Goal: Task Accomplishment & Management: Use online tool/utility

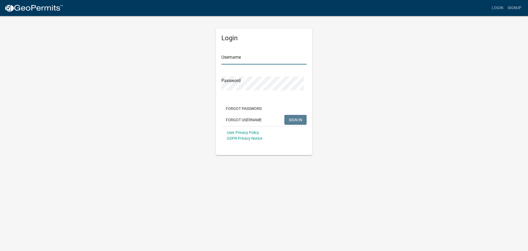
type input "MarshalltownSewerCrew"
click at [294, 122] on span "SIGN IN" at bounding box center [295, 119] width 13 height 4
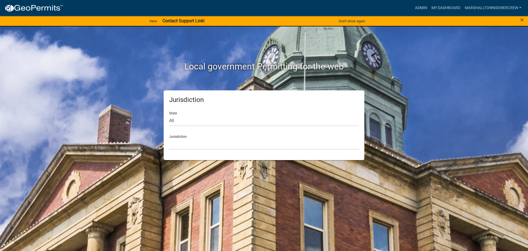
click at [204, 149] on div "Jurisdiction Custer County, Colorado Carroll County, Georgia Cook County, Georg…" at bounding box center [264, 139] width 190 height 19
click at [205, 120] on div "State All Colorado Georgia Indiana Iowa Kansas Minnesota Ohio South Carolina Wi…" at bounding box center [264, 116] width 190 height 19
click at [471, 9] on link "MarshalltownSewerCrew" at bounding box center [493, 8] width 61 height 10
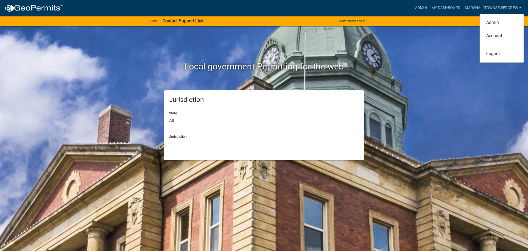
click at [176, 121] on div "State All Colorado Georgia Indiana Iowa Kansas Minnesota Ohio South Carolina Wi…" at bounding box center [264, 116] width 190 height 19
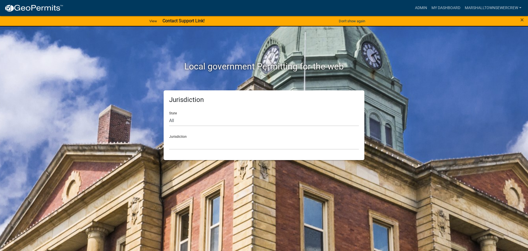
click at [176, 121] on div "State All Colorado Georgia Indiana Iowa Kansas Minnesota Ohio South Carolina Wi…" at bounding box center [264, 116] width 190 height 19
click at [209, 126] on select "All Colorado Georgia Indiana Iowa Kansas Minnesota Ohio South Carolina Wisconsin" at bounding box center [264, 120] width 190 height 11
select select "Iowa"
click at [171, 124] on select "All Colorado Georgia Indiana Iowa Kansas Minnesota Ohio South Carolina Wisconsin" at bounding box center [264, 120] width 190 height 11
click at [199, 149] on div "Jurisdiction Boone County, Iowa Butler County, Iowa Cerro Gordo County, Iowa Ci…" at bounding box center [264, 139] width 190 height 19
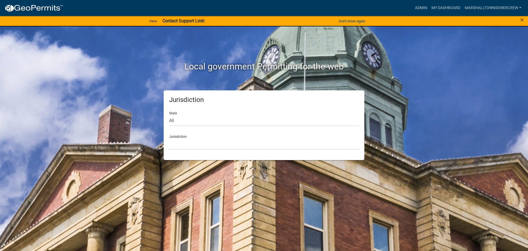
click at [180, 149] on div "Jurisdiction Boone County, Iowa Butler County, Iowa Cerro Gordo County, Iowa Ci…" at bounding box center [264, 139] width 190 height 19
click at [183, 149] on select "Boone County, Iowa Butler County, Iowa Cerro Gordo County, Iowa City of Harlan,…" at bounding box center [264, 143] width 190 height 11
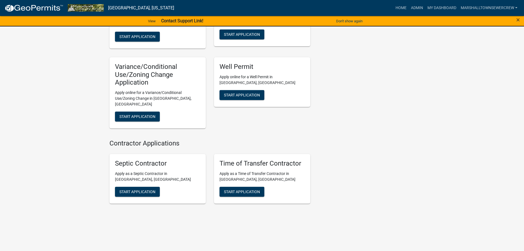
scroll to position [466, 0]
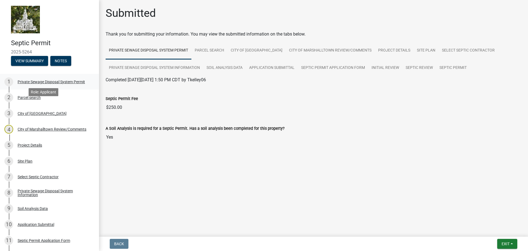
click at [36, 84] on div "Private Sewage Disposal System Permit" at bounding box center [51, 82] width 67 height 4
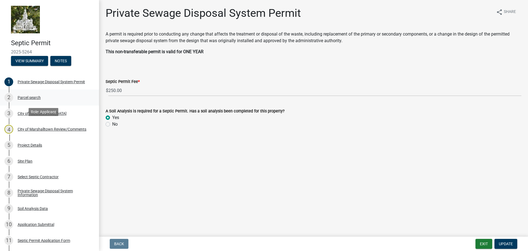
click at [34, 99] on div "Parcel search" at bounding box center [29, 97] width 23 height 4
